Goal: Transaction & Acquisition: Purchase product/service

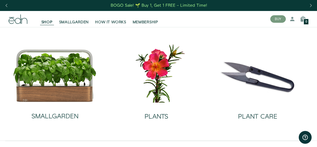
click at [44, 22] on span "SHOP" at bounding box center [46, 22] width 11 height 5
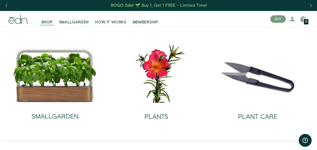
click at [41, 117] on h2 "SMALLGARDEN" at bounding box center [54, 116] width 47 height 7
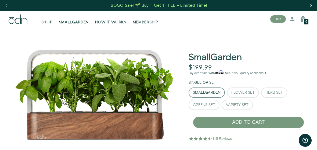
click at [236, 91] on div "Flower Set" at bounding box center [242, 93] width 23 height 4
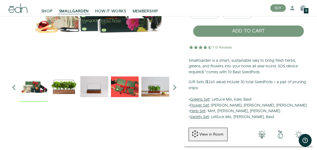
scroll to position [90, 0]
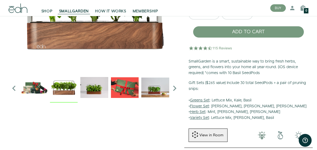
click at [61, 89] on img "1 / 6" at bounding box center [64, 88] width 28 height 28
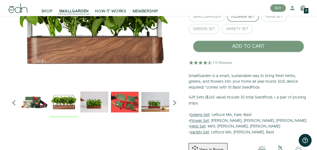
scroll to position [75, 0]
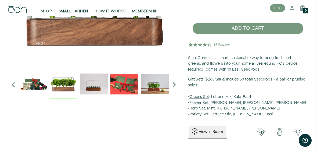
click at [149, 83] on img "4 / 6" at bounding box center [155, 84] width 28 height 28
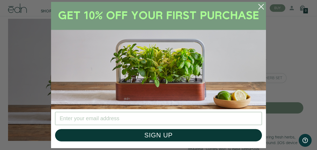
scroll to position [14, 1]
click at [259, 8] on circle "Close dialog" at bounding box center [261, 7] width 12 height 12
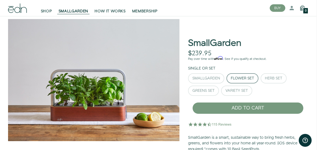
click at [48, 12] on span "SHOP" at bounding box center [46, 11] width 11 height 5
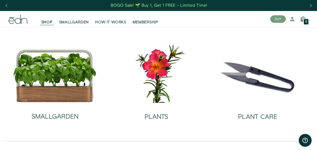
click at [161, 70] on img at bounding box center [156, 73] width 93 height 60
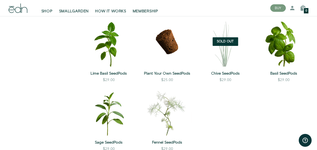
scroll to position [372, 0]
